Goal: Task Accomplishment & Management: Complete application form

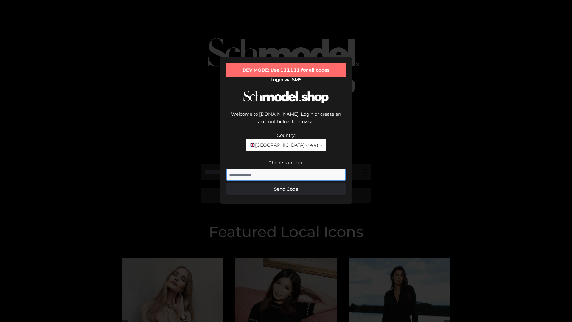
click at [286, 169] on input "Phone Number:" at bounding box center [285, 175] width 119 height 12
type input "**********"
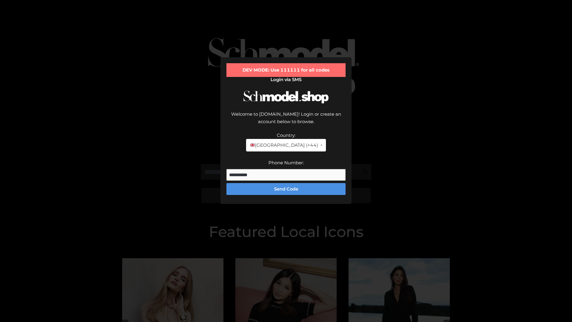
click at [286, 183] on button "Send Code" at bounding box center [285, 189] width 119 height 12
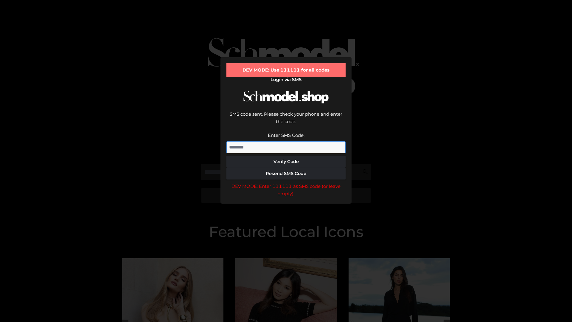
click at [286, 141] on input "Enter SMS Code:" at bounding box center [285, 147] width 119 height 12
type input "******"
click at [286, 156] on button "Verify Code" at bounding box center [285, 162] width 119 height 12
click at [286, 182] on div "DEV MODE: Enter 111111 as SMS code (or leave empty)." at bounding box center [285, 189] width 119 height 15
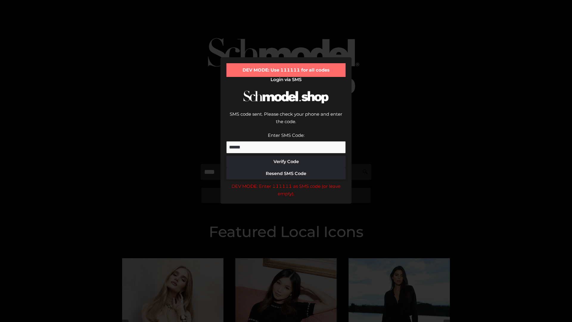
click at [286, 182] on div "DEV MODE: Enter 111111 as SMS code (or leave empty)." at bounding box center [285, 189] width 119 height 15
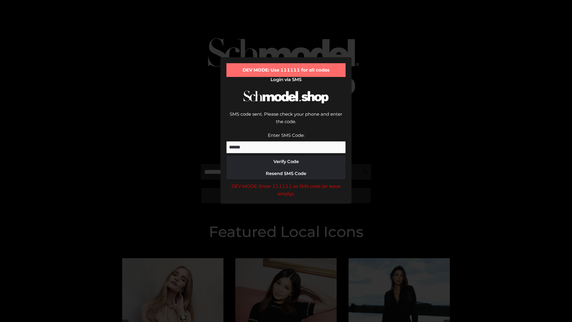
click at [286, 182] on div "DEV MODE: Enter 111111 as SMS code (or leave empty)." at bounding box center [285, 189] width 119 height 15
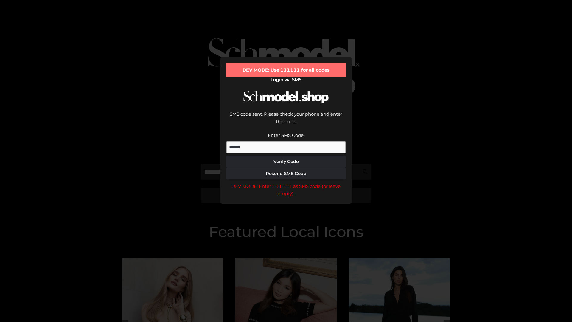
click at [286, 182] on div "DEV MODE: Enter 111111 as SMS code (or leave empty)." at bounding box center [285, 189] width 119 height 15
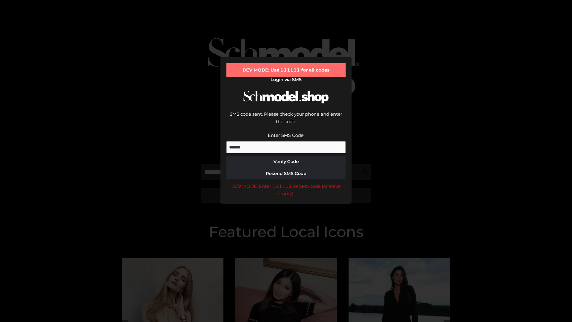
click at [286, 182] on div "DEV MODE: Enter 111111 as SMS code (or leave empty)." at bounding box center [285, 189] width 119 height 15
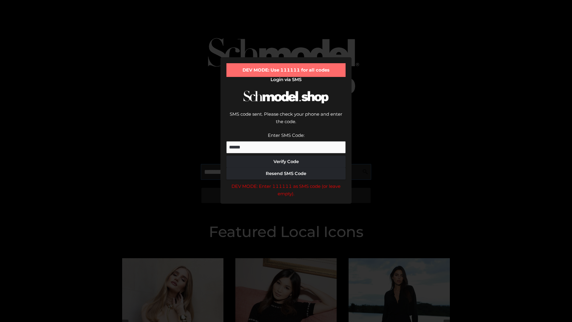
scroll to position [0, 0]
click at [286, 182] on div "DEV MODE: Enter 111111 as SMS code (or leave empty)." at bounding box center [285, 189] width 119 height 15
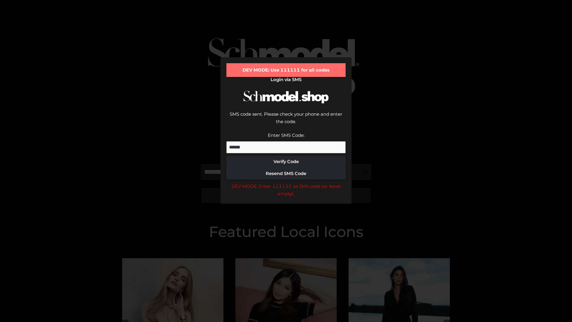
click at [286, 182] on div "DEV MODE: Enter 111111 as SMS code (or leave empty)." at bounding box center [285, 189] width 119 height 15
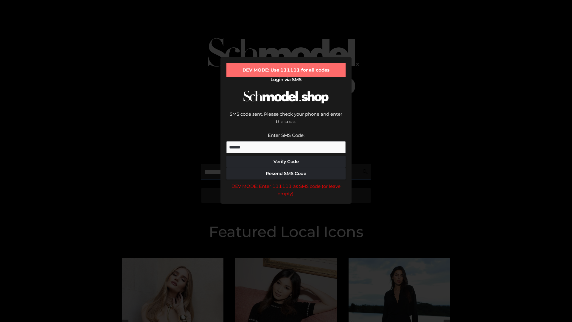
scroll to position [0, 36]
click at [286, 182] on div "DEV MODE: Enter 111111 as SMS code (or leave empty)." at bounding box center [285, 189] width 119 height 15
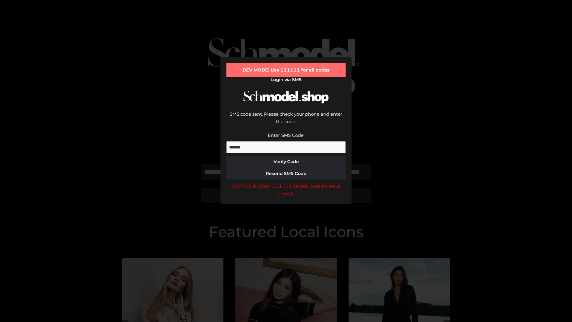
click at [286, 182] on div "DEV MODE: Enter 111111 as SMS code (or leave empty)." at bounding box center [285, 189] width 119 height 15
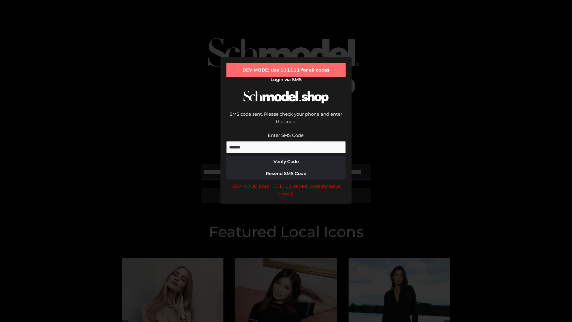
scroll to position [0, 74]
click at [286, 182] on div "DEV MODE: Enter 111111 as SMS code (or leave empty)." at bounding box center [285, 189] width 119 height 15
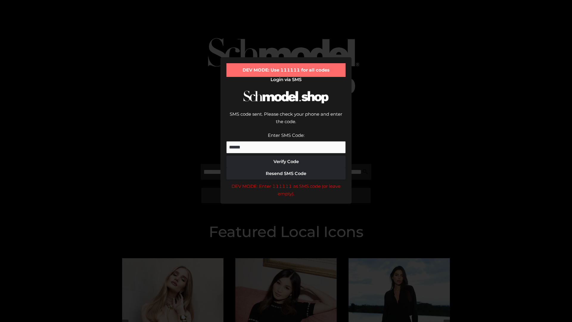
click at [286, 182] on div "DEV MODE: Enter 111111 as SMS code (or leave empty)." at bounding box center [285, 189] width 119 height 15
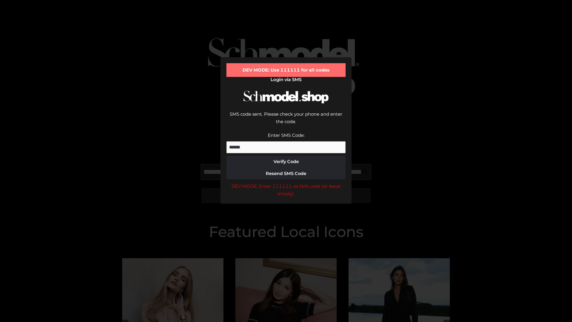
scroll to position [0, 108]
click at [286, 182] on div "DEV MODE: Enter 111111 as SMS code (or leave empty)." at bounding box center [285, 189] width 119 height 15
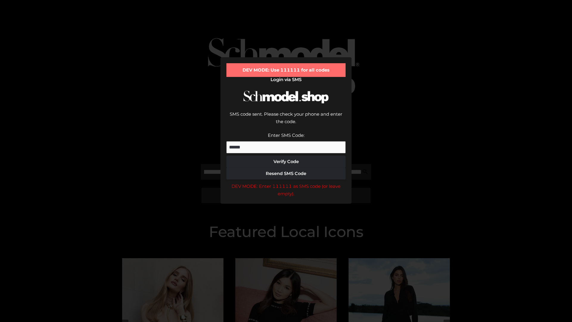
click at [286, 182] on div "DEV MODE: Enter 111111 as SMS code (or leave empty)." at bounding box center [285, 189] width 119 height 15
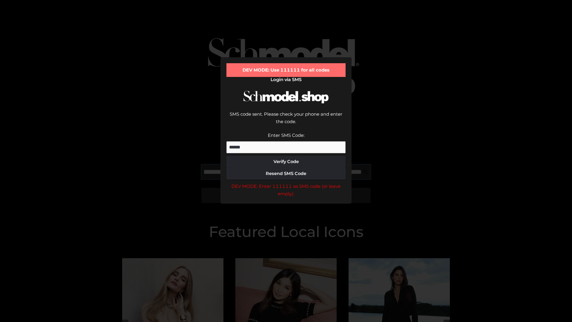
scroll to position [0, 144]
click at [286, 182] on div "DEV MODE: Enter 111111 as SMS code (or leave empty)." at bounding box center [285, 189] width 119 height 15
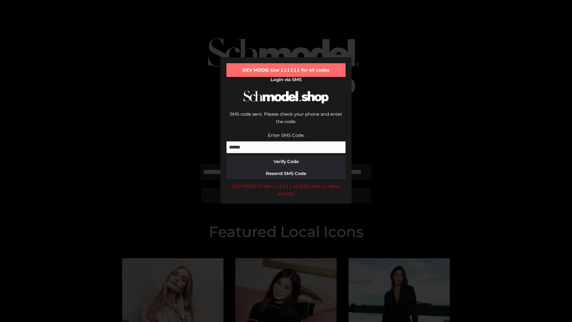
click at [286, 182] on div "DEV MODE: Enter 111111 as SMS code (or leave empty)." at bounding box center [285, 189] width 119 height 15
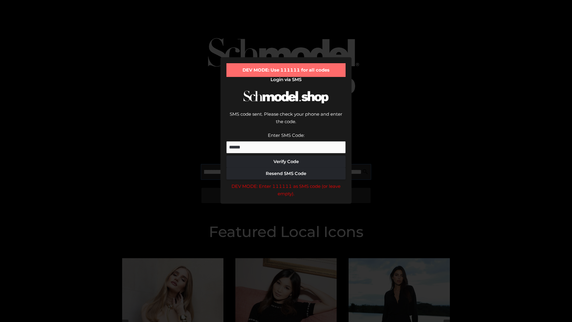
scroll to position [0, 182]
click at [286, 182] on div "DEV MODE: Enter 111111 as SMS code (or leave empty)." at bounding box center [285, 189] width 119 height 15
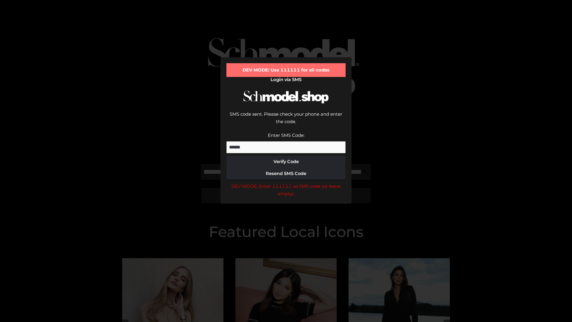
click at [286, 182] on div "DEV MODE: Enter 111111 as SMS code (or leave empty)." at bounding box center [285, 189] width 119 height 15
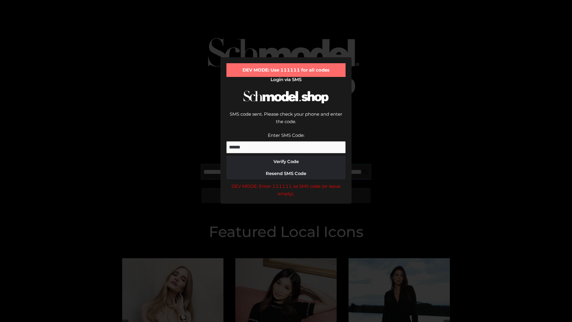
scroll to position [0, 216]
click at [286, 182] on div "DEV MODE: Enter 111111 as SMS code (or leave empty)." at bounding box center [285, 189] width 119 height 15
type input "**********"
